Goal: Navigation & Orientation: Find specific page/section

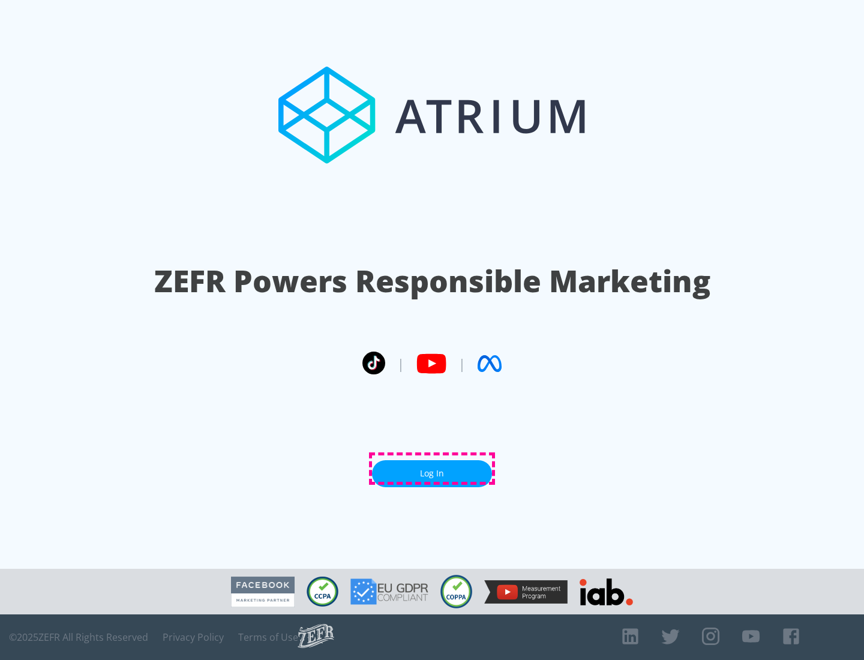
click at [432, 468] on link "Log In" at bounding box center [432, 473] width 120 height 27
